Goal: Navigation & Orientation: Understand site structure

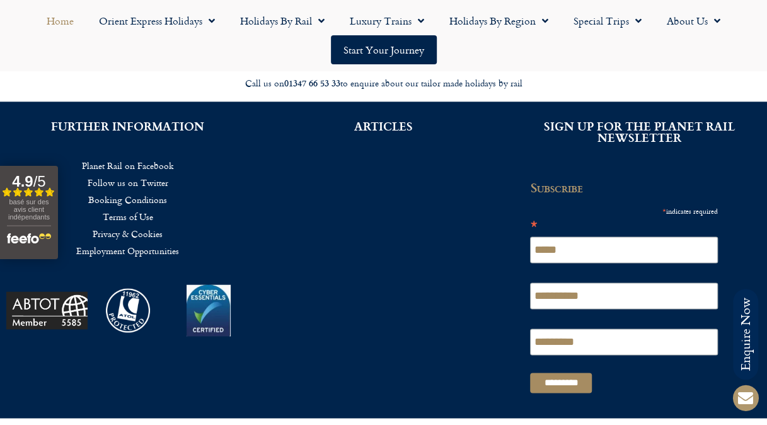
scroll to position [2914, 0]
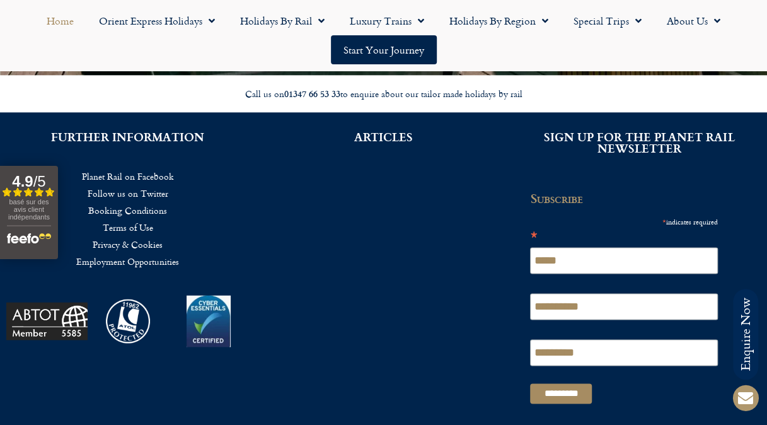
click at [33, 59] on ul "Home Orient Express Holidays Venice Simplon-Orient-Express – 2025 Venice Simplo…" at bounding box center [383, 35] width 754 height 58
click at [125, 219] on link "Terms of Use" at bounding box center [128, 227] width 218 height 17
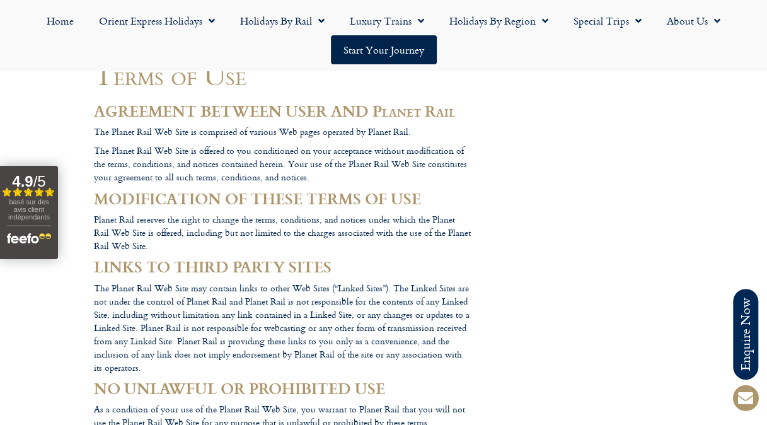
scroll to position [130, 0]
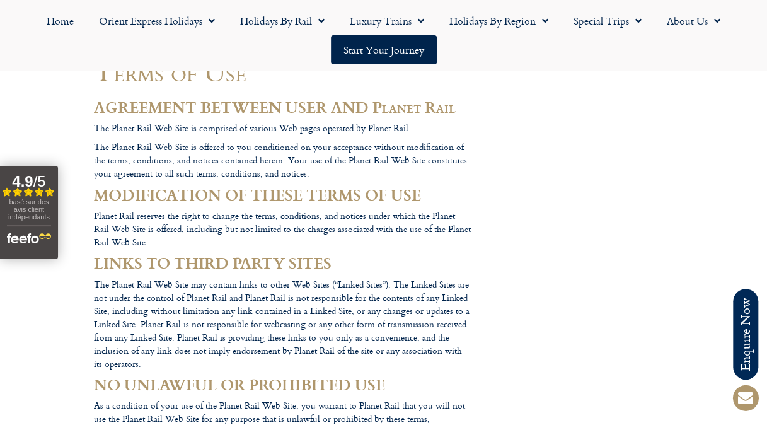
click at [192, 304] on p "The Planet Rail Web Site may contain links to other Web Sites (“Linked Sites”).…" at bounding box center [283, 323] width 378 height 93
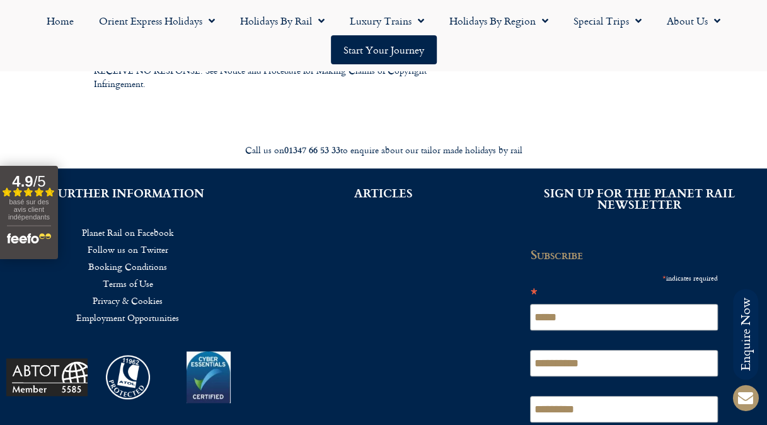
scroll to position [2707, 0]
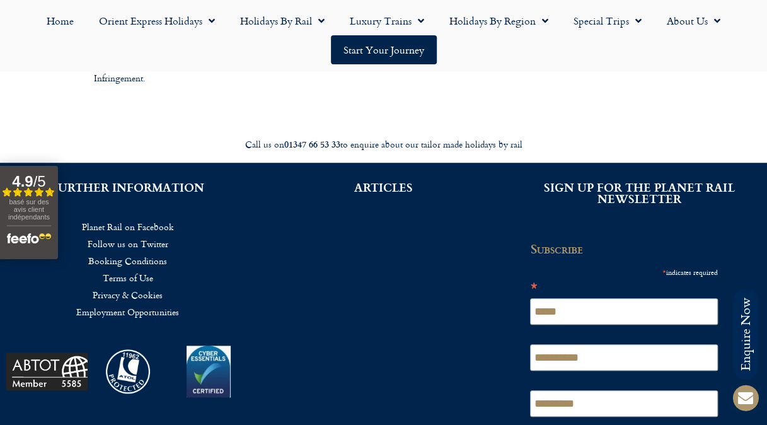
click at [155, 252] on link "Booking Conditions" at bounding box center [128, 260] width 218 height 17
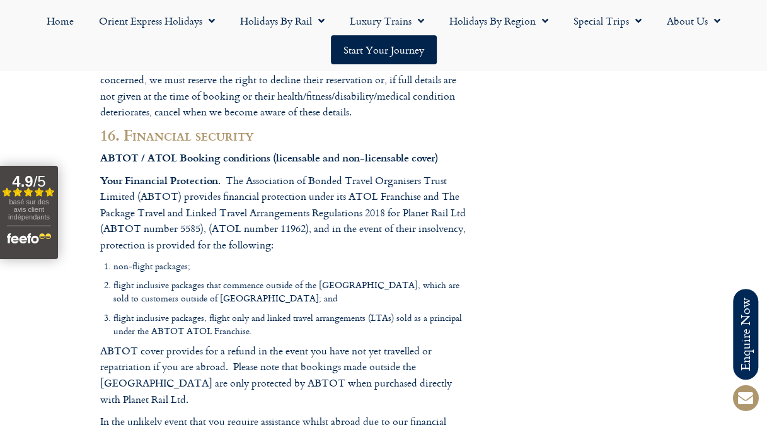
scroll to position [12671, 0]
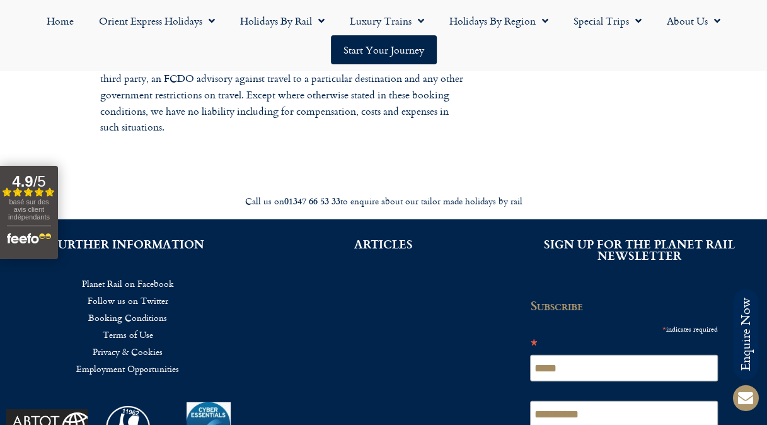
click at [134, 343] on link "Privacy & Cookies" at bounding box center [128, 351] width 218 height 17
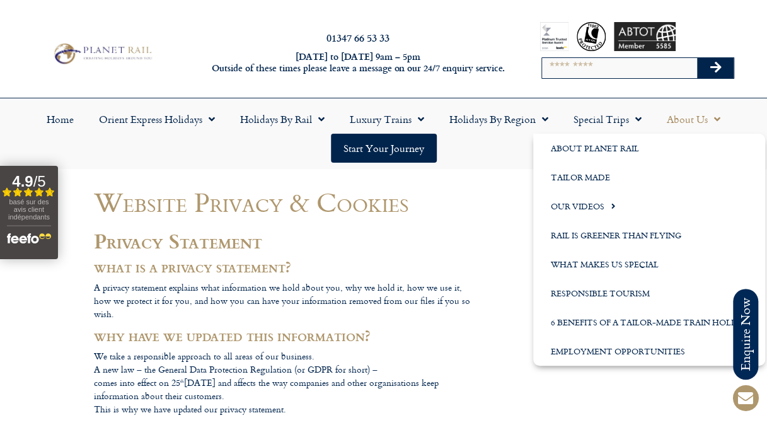
click at [713, 112] on span "Menu" at bounding box center [713, 119] width 13 height 23
